Goal: Check status: Check status

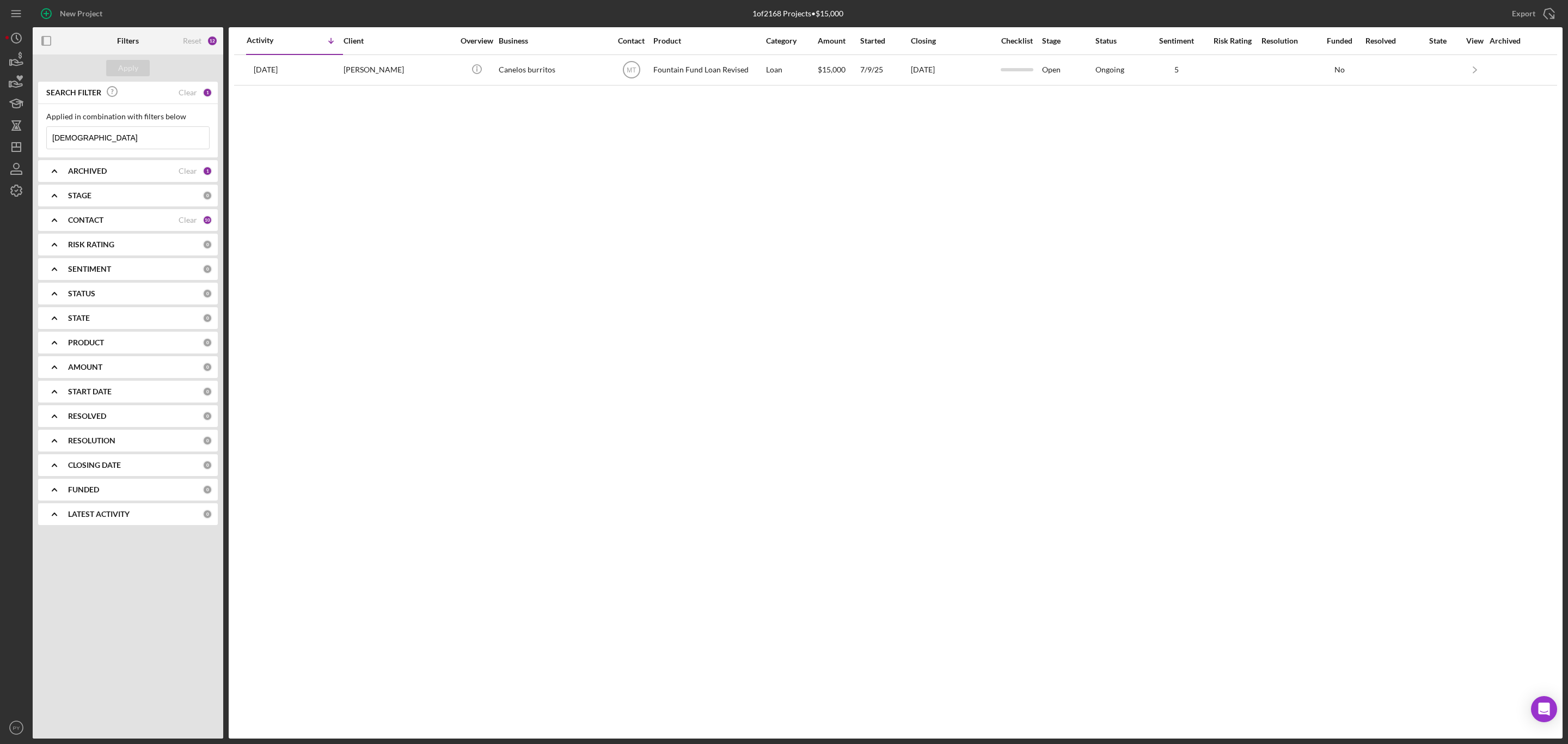
click at [156, 144] on input "[DEMOGRAPHIC_DATA]" at bounding box center [128, 138] width 163 height 22
type input "M"
type input "z"
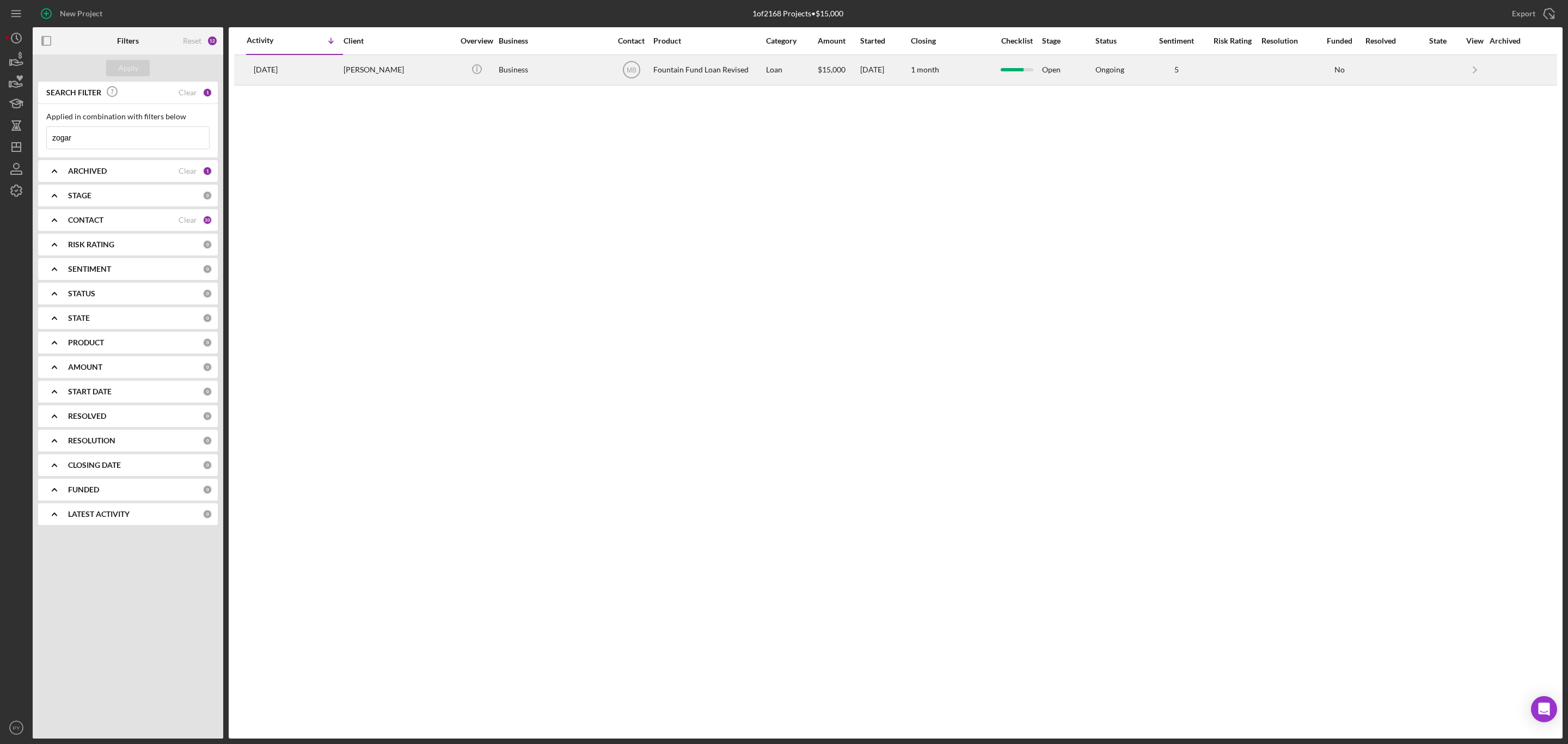
type input "zogar"
click at [505, 69] on div "Business" at bounding box center [553, 70] width 109 height 29
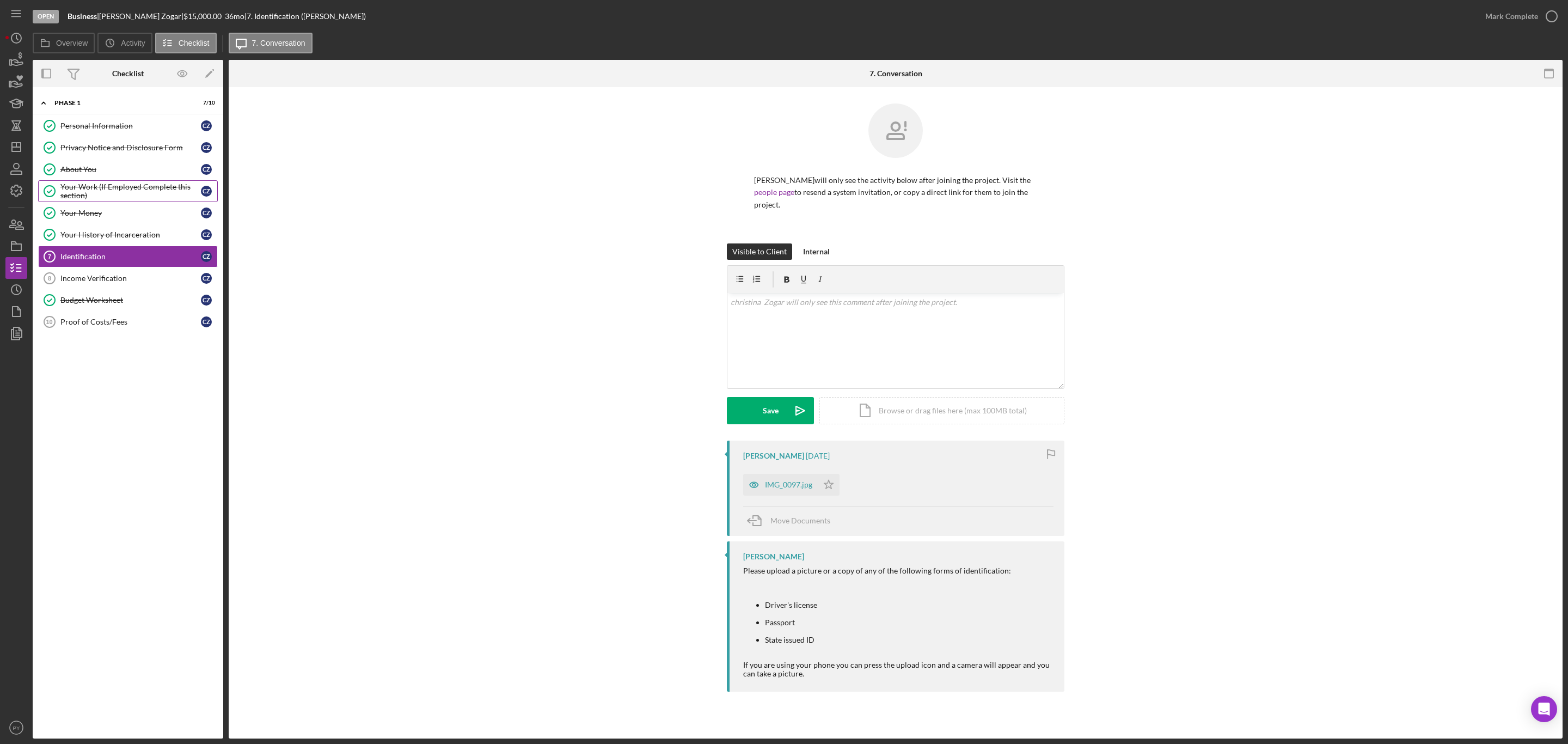
click at [118, 186] on div "Your Work (If Employed Complete this section)" at bounding box center [130, 191] width 141 height 17
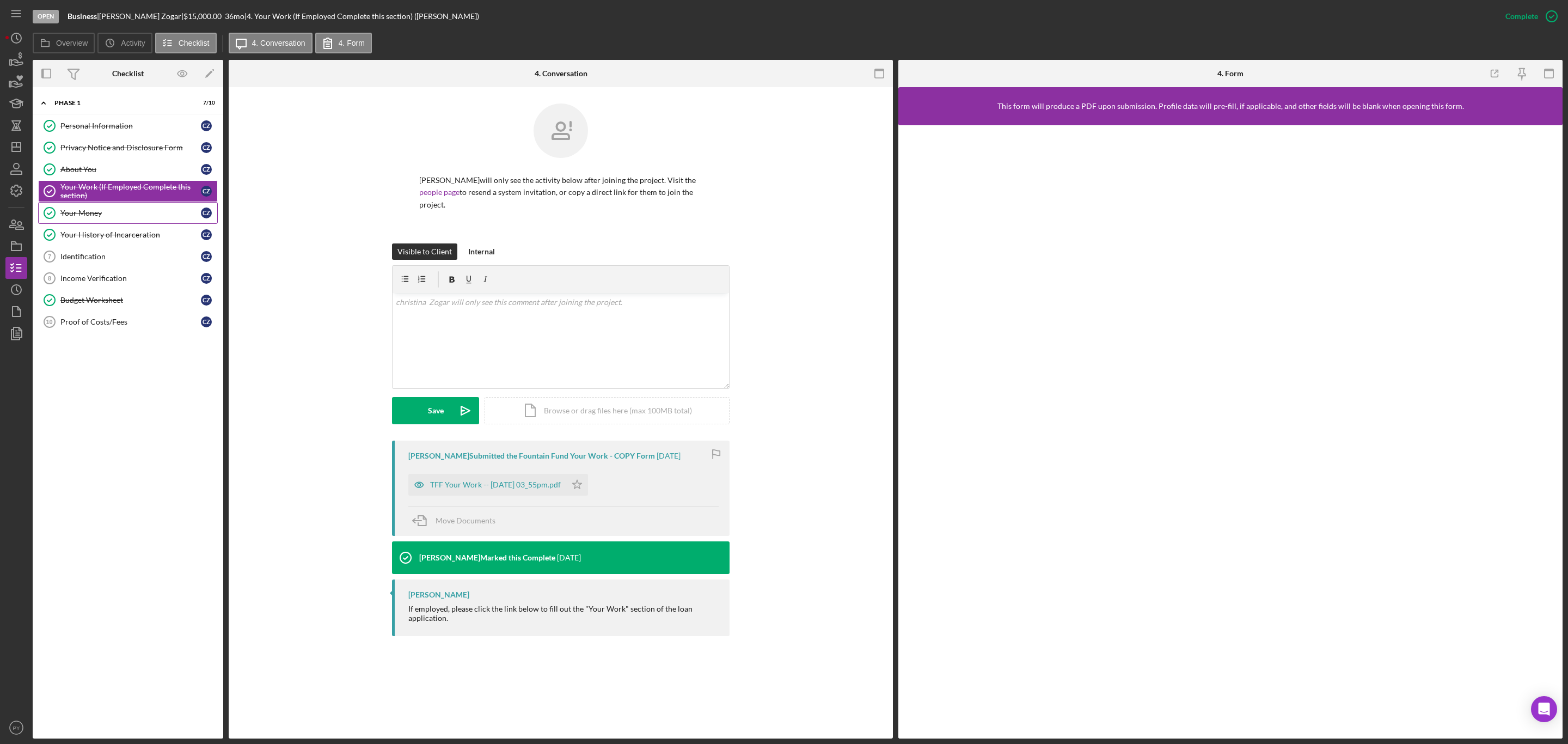
click at [106, 211] on div "Your Money" at bounding box center [130, 212] width 141 height 9
click at [106, 235] on div "Your History of Incarceration" at bounding box center [130, 234] width 141 height 9
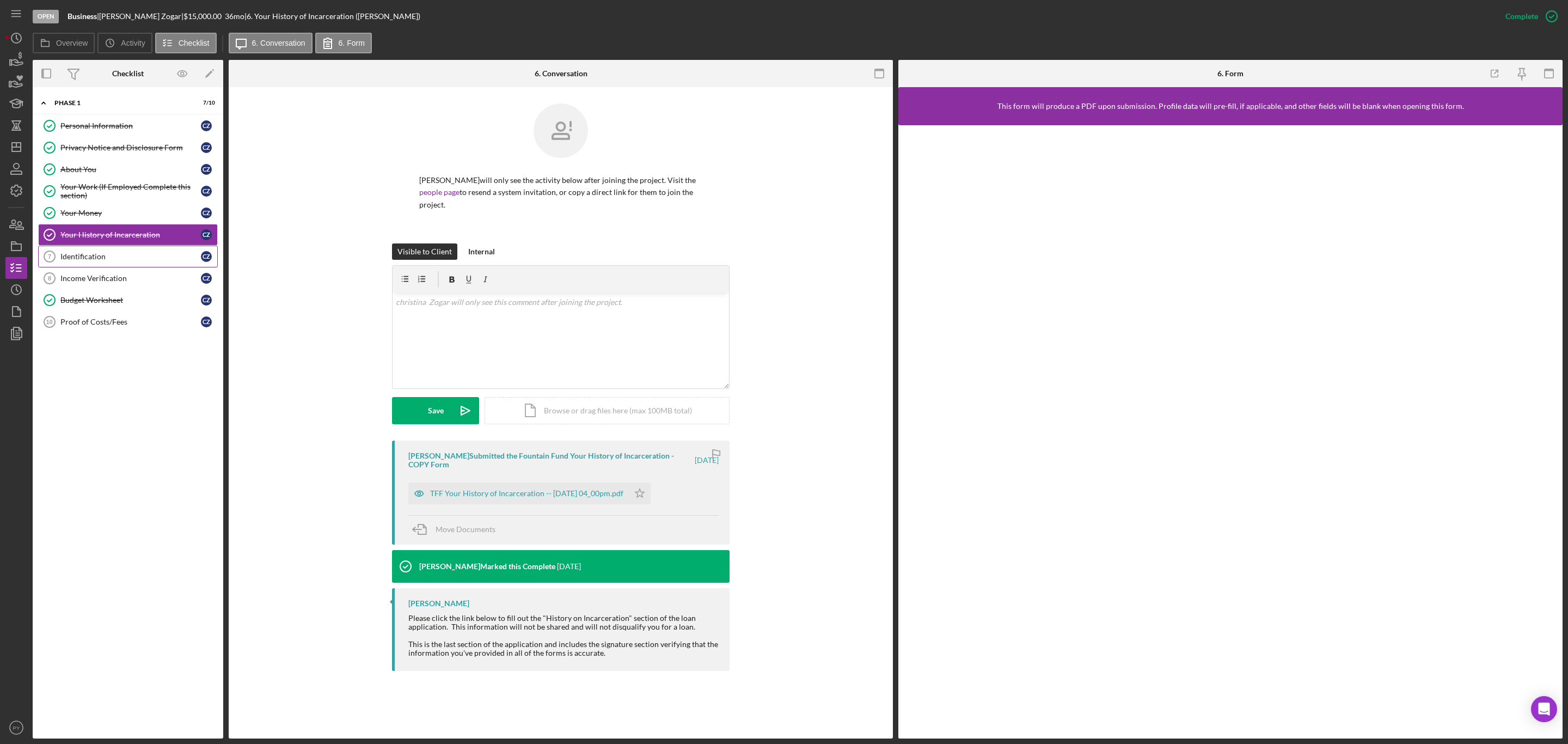
click at [90, 258] on div "Identification" at bounding box center [130, 256] width 141 height 9
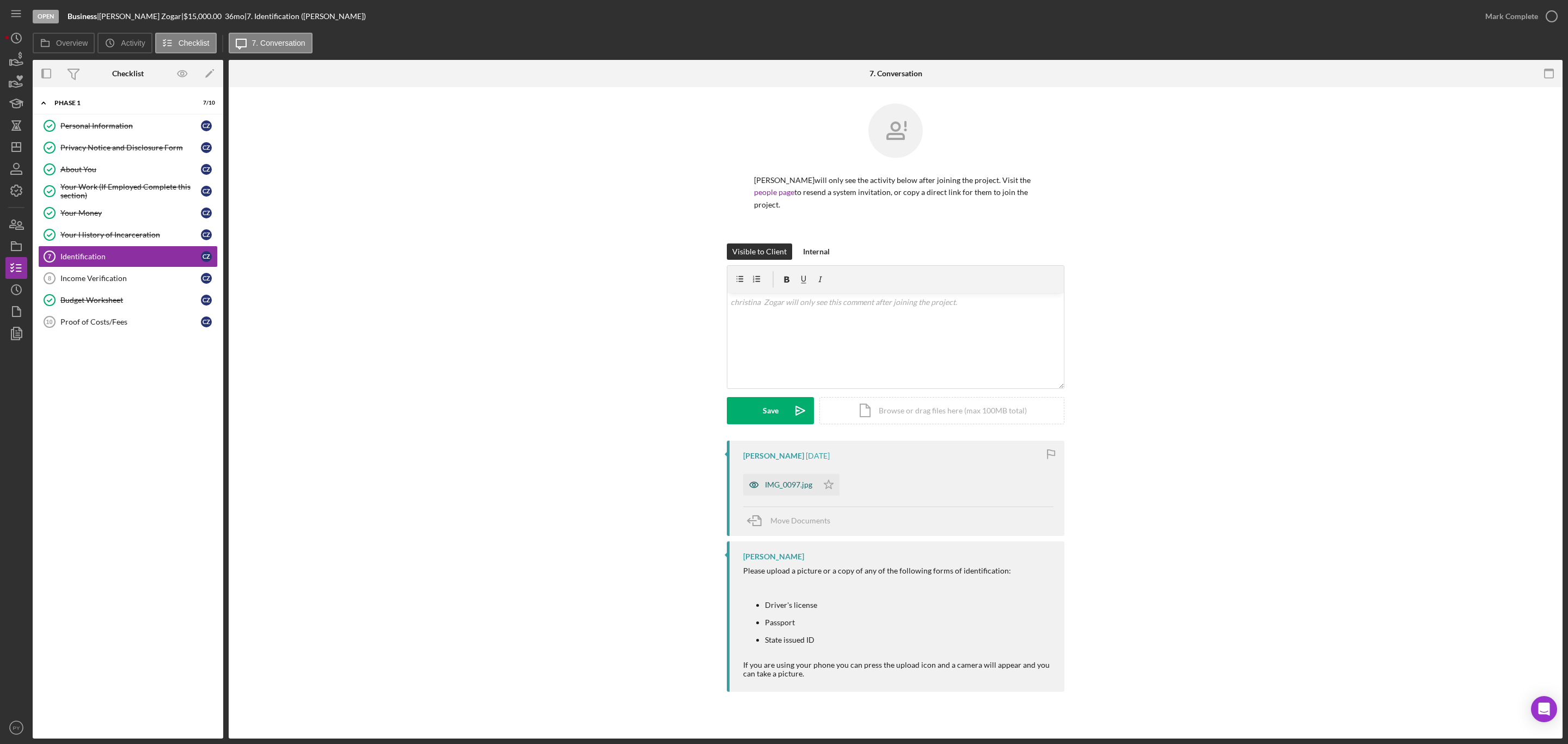
click at [771, 477] on div "IMG_0097.jpg" at bounding box center [780, 485] width 75 height 22
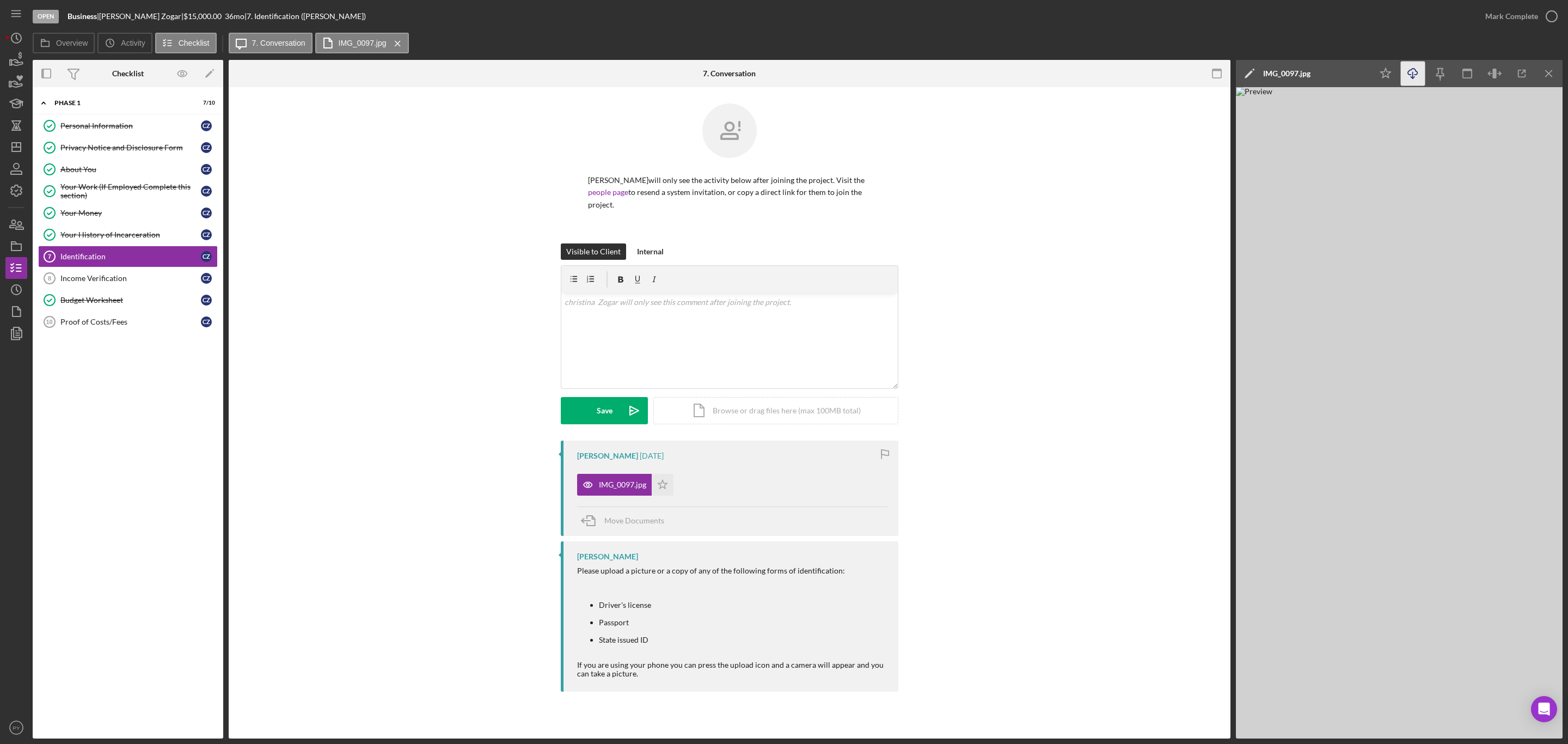
click at [1416, 77] on icon "Icon/Download" at bounding box center [1413, 73] width 24 height 24
click at [112, 277] on link "Income Verification 8 Income Verification c Z" at bounding box center [128, 278] width 180 height 22
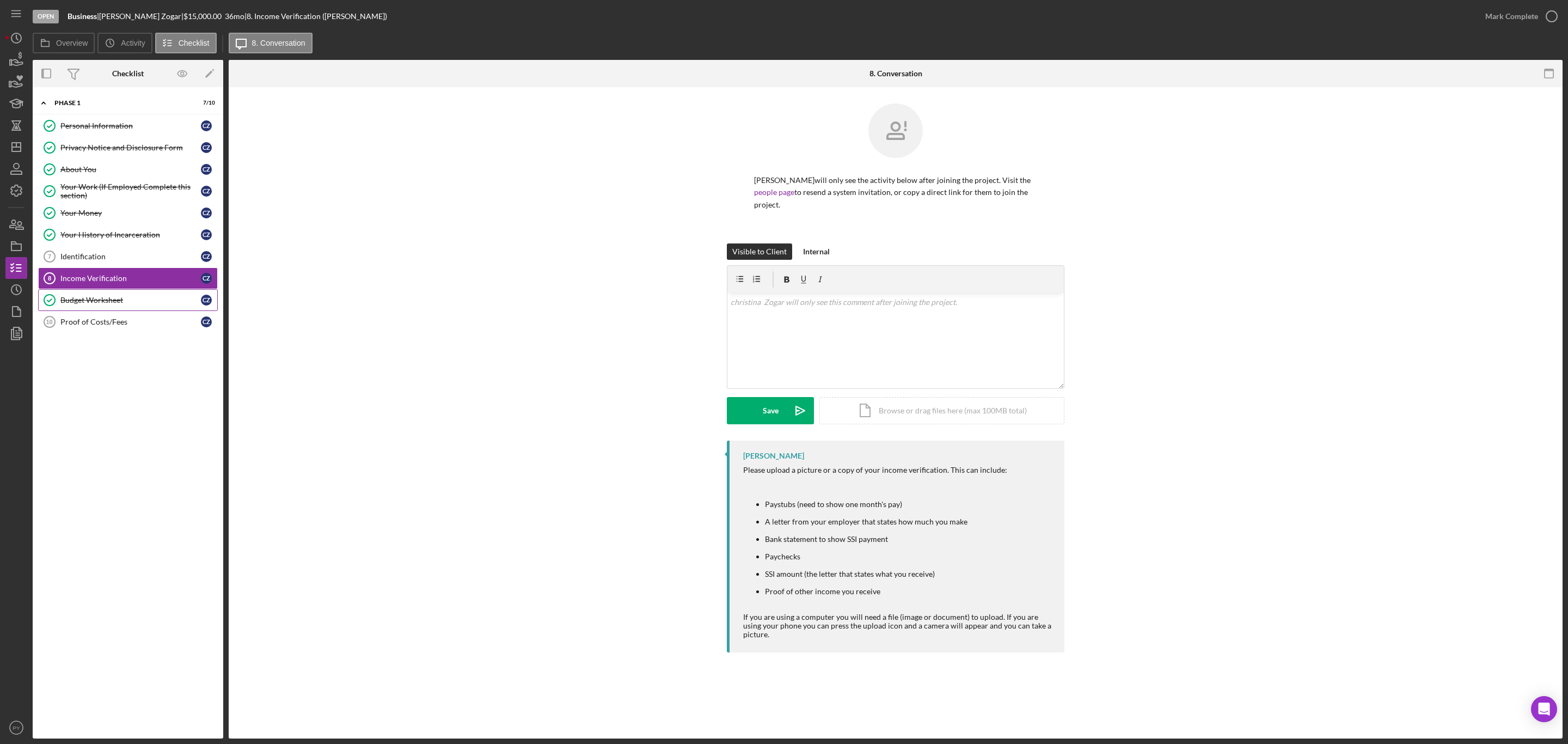
click at [106, 304] on div "Budget Worksheet" at bounding box center [130, 299] width 141 height 9
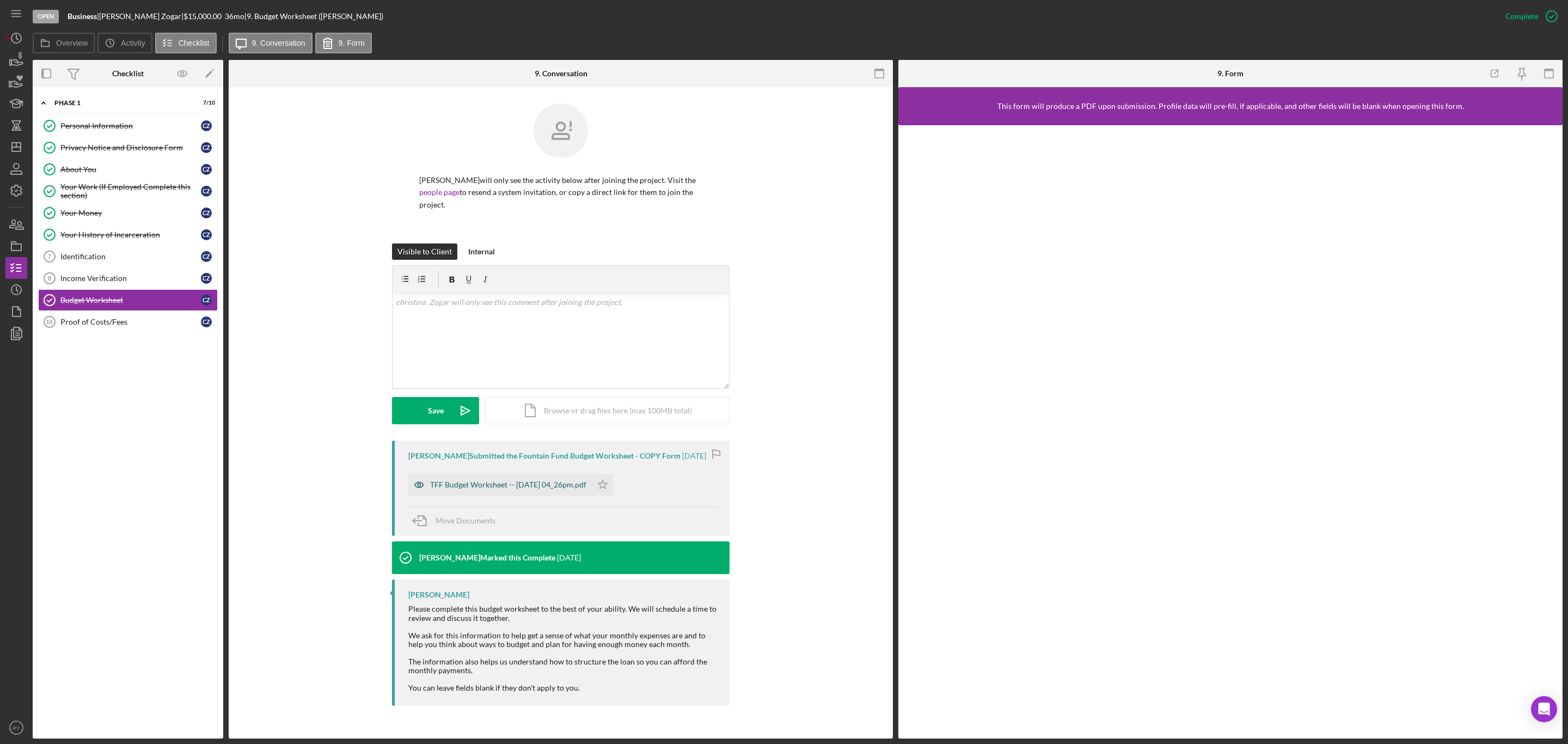
click at [466, 481] on div "TFF Budget Worksheet -- [DATE] 04_26pm.pdf" at bounding box center [508, 484] width 156 height 9
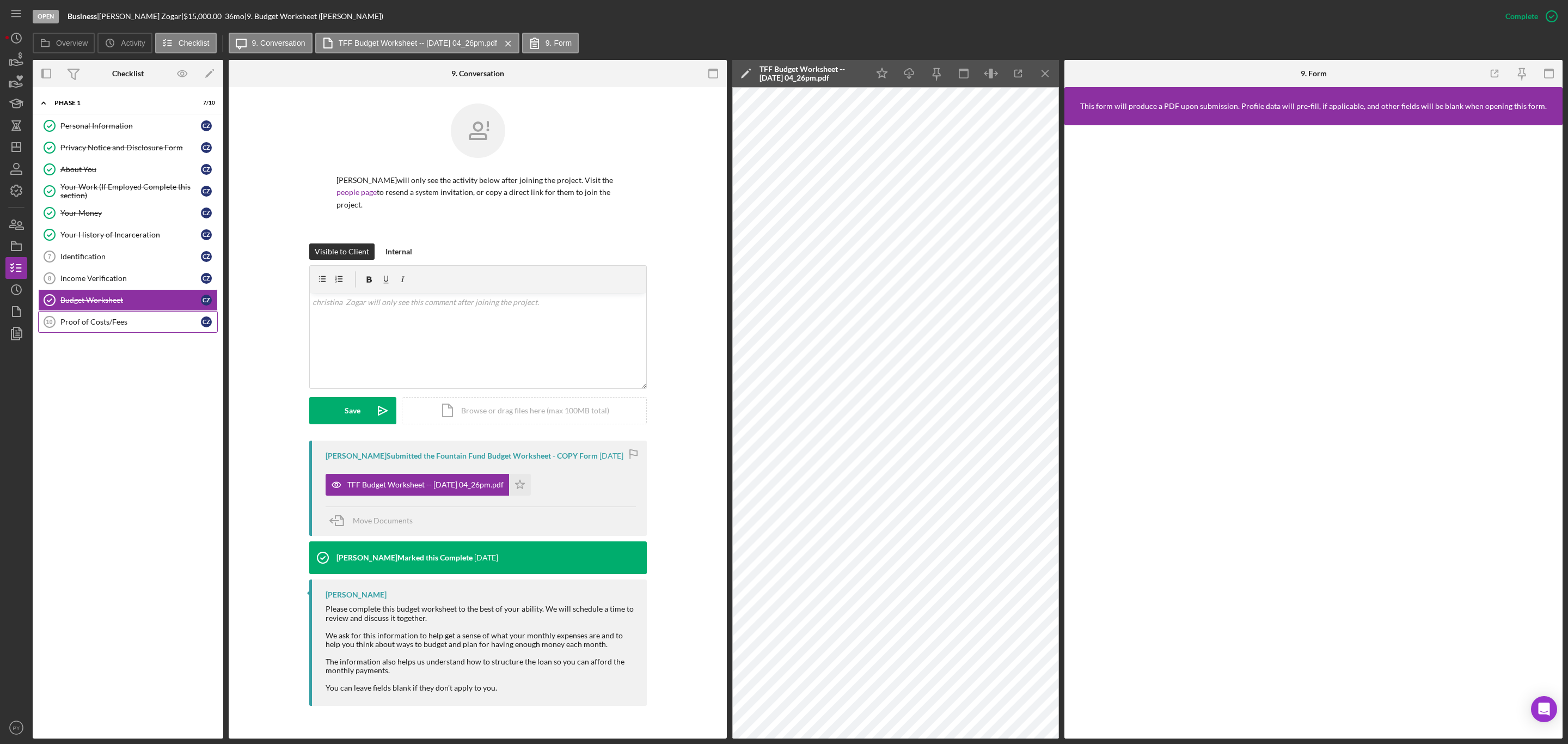
click at [95, 326] on div "Proof of Costs/Fees" at bounding box center [130, 321] width 141 height 9
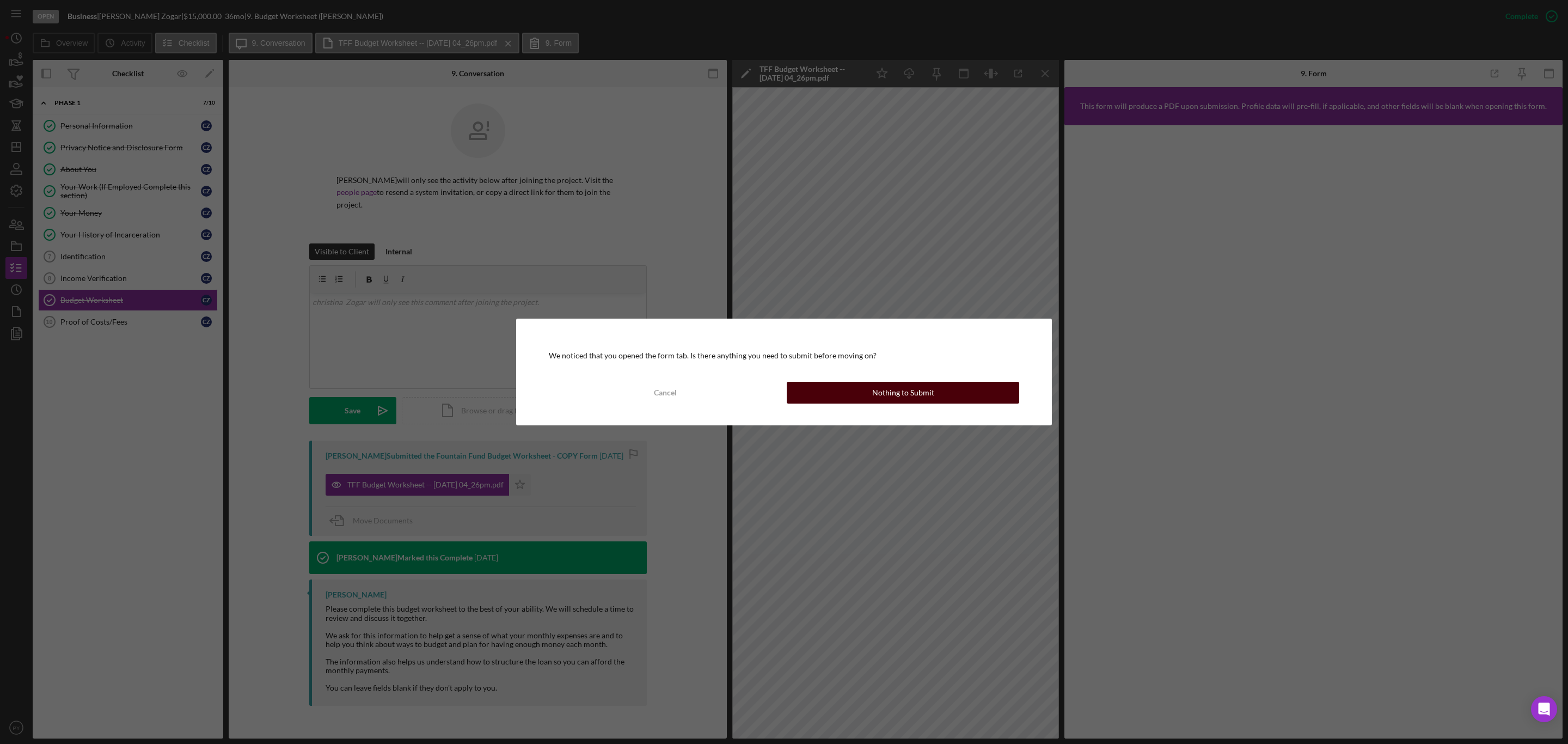
click at [855, 392] on button "Nothing to Submit" at bounding box center [903, 393] width 233 height 22
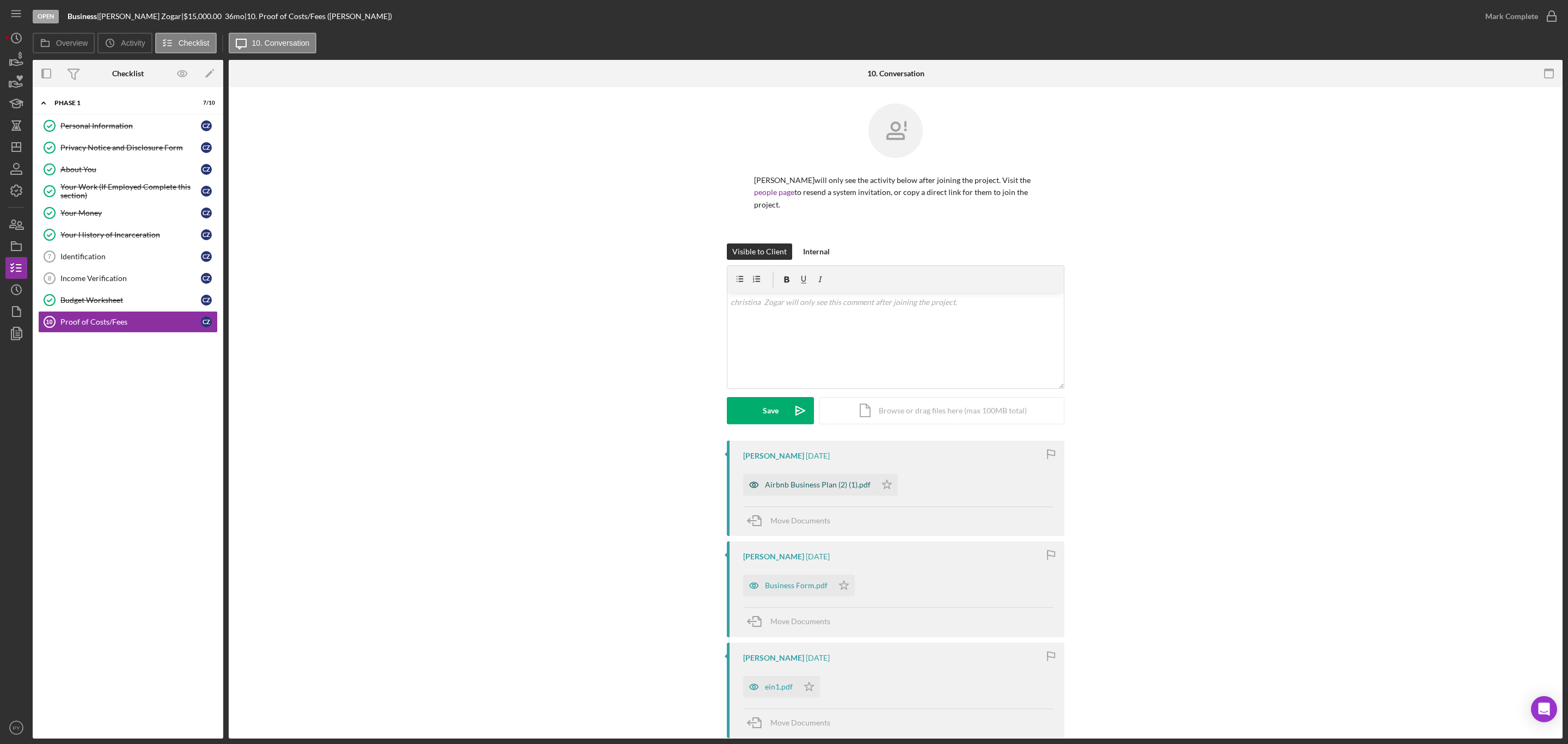
click at [806, 478] on div "Airbnb Business Plan (2) (1).pdf" at bounding box center [809, 485] width 133 height 22
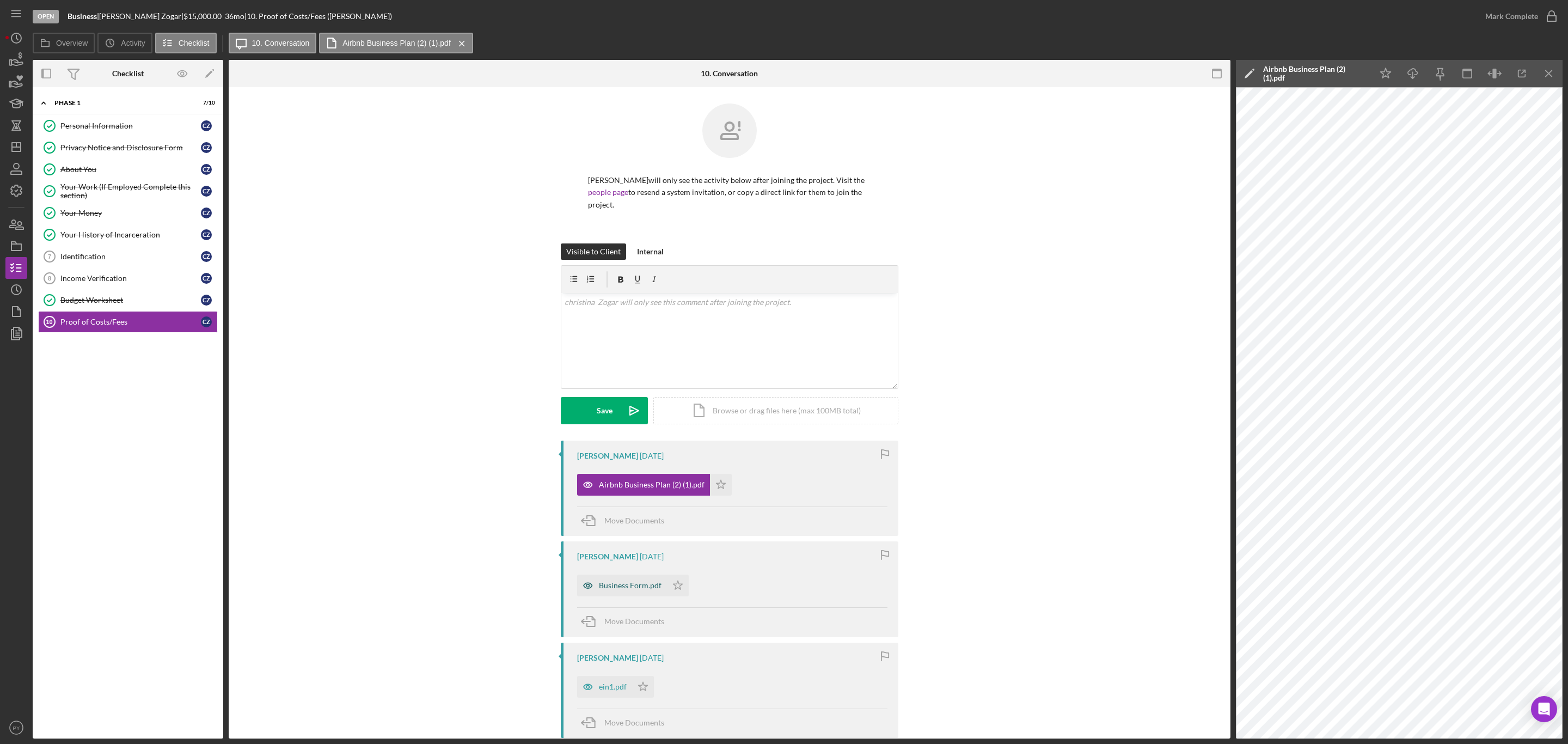
click at [636, 590] on div "Business Form.pdf" at bounding box center [631, 585] width 63 height 9
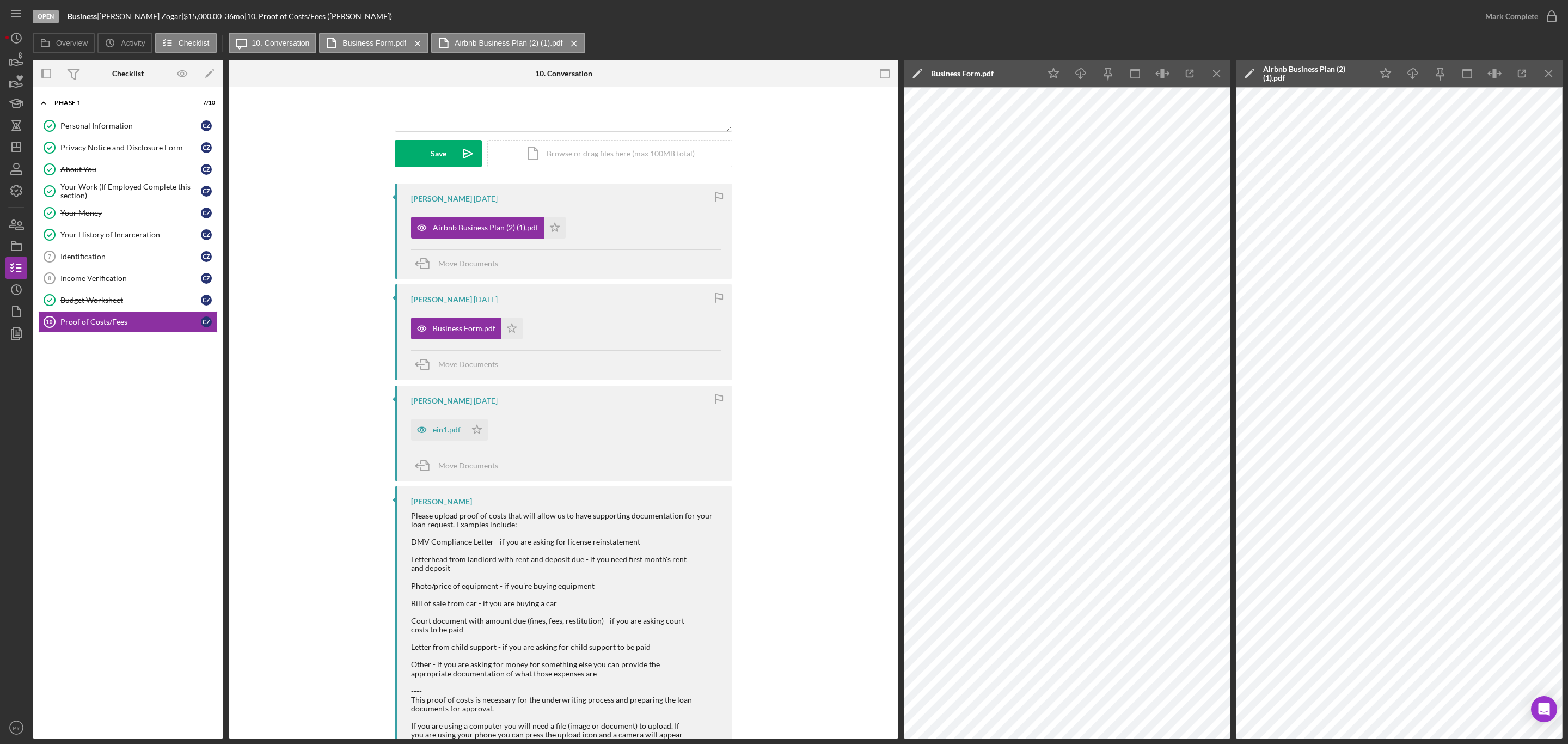
scroll to position [258, 0]
click at [448, 430] on div "ein1.pdf" at bounding box center [446, 427] width 27 height 9
